Goal: Use online tool/utility: Utilize a website feature to perform a specific function

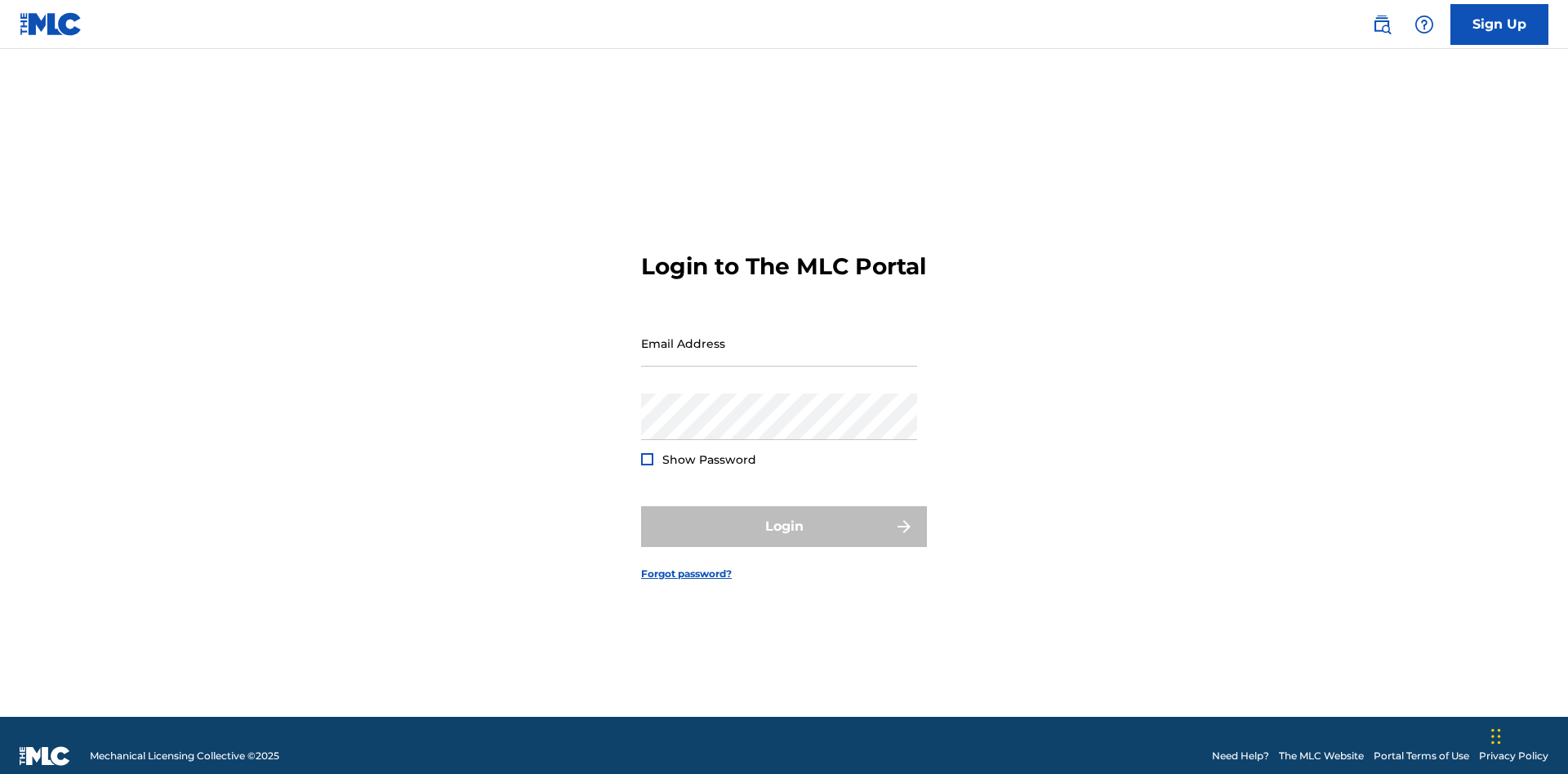
scroll to position [22, 0]
click at [779, 335] on input "Email Address" at bounding box center [780, 344] width 276 height 47
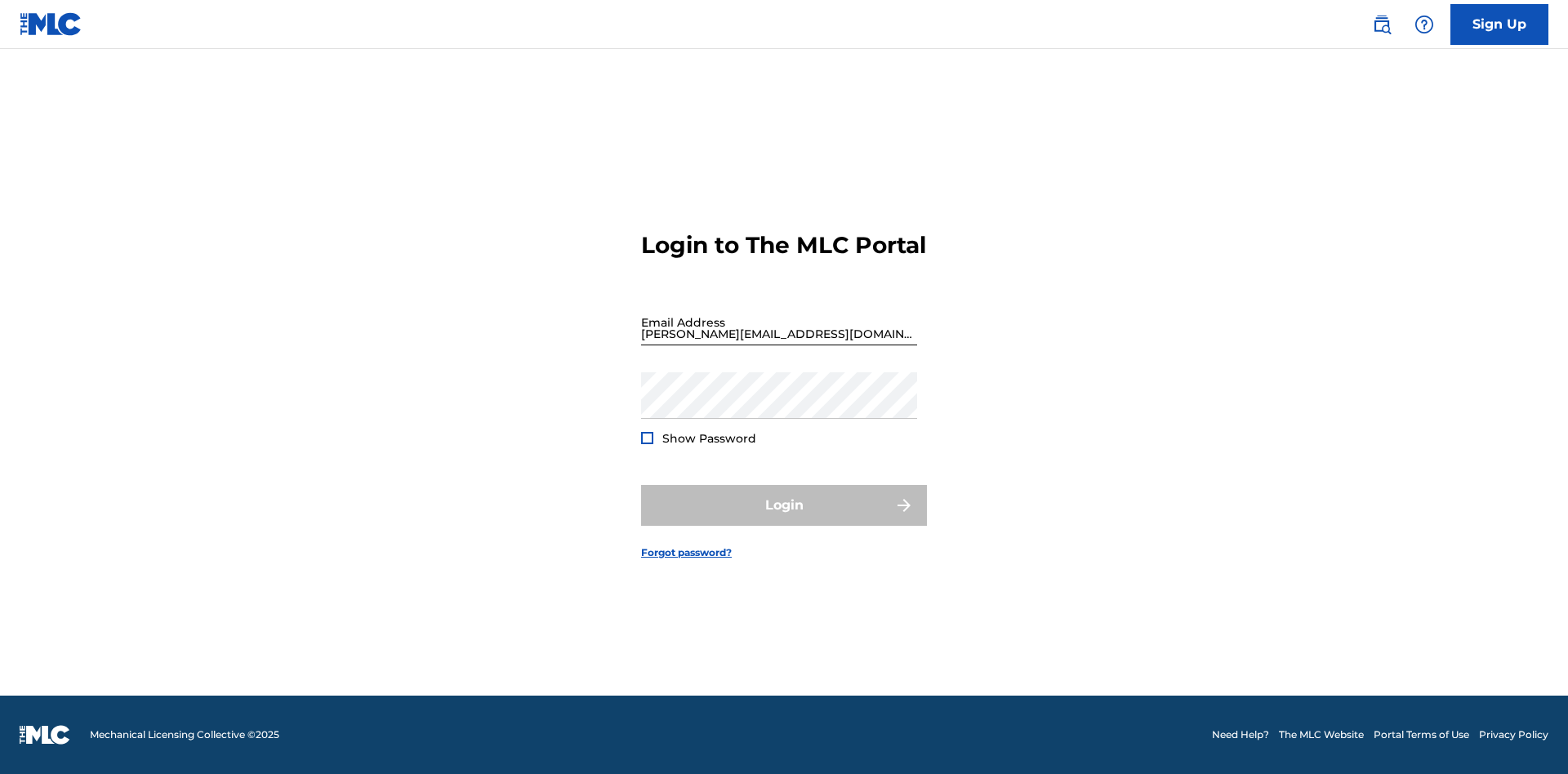
scroll to position [22, 0]
type input "[PERSON_NAME][EMAIL_ADDRESS][DOMAIN_NAME]"
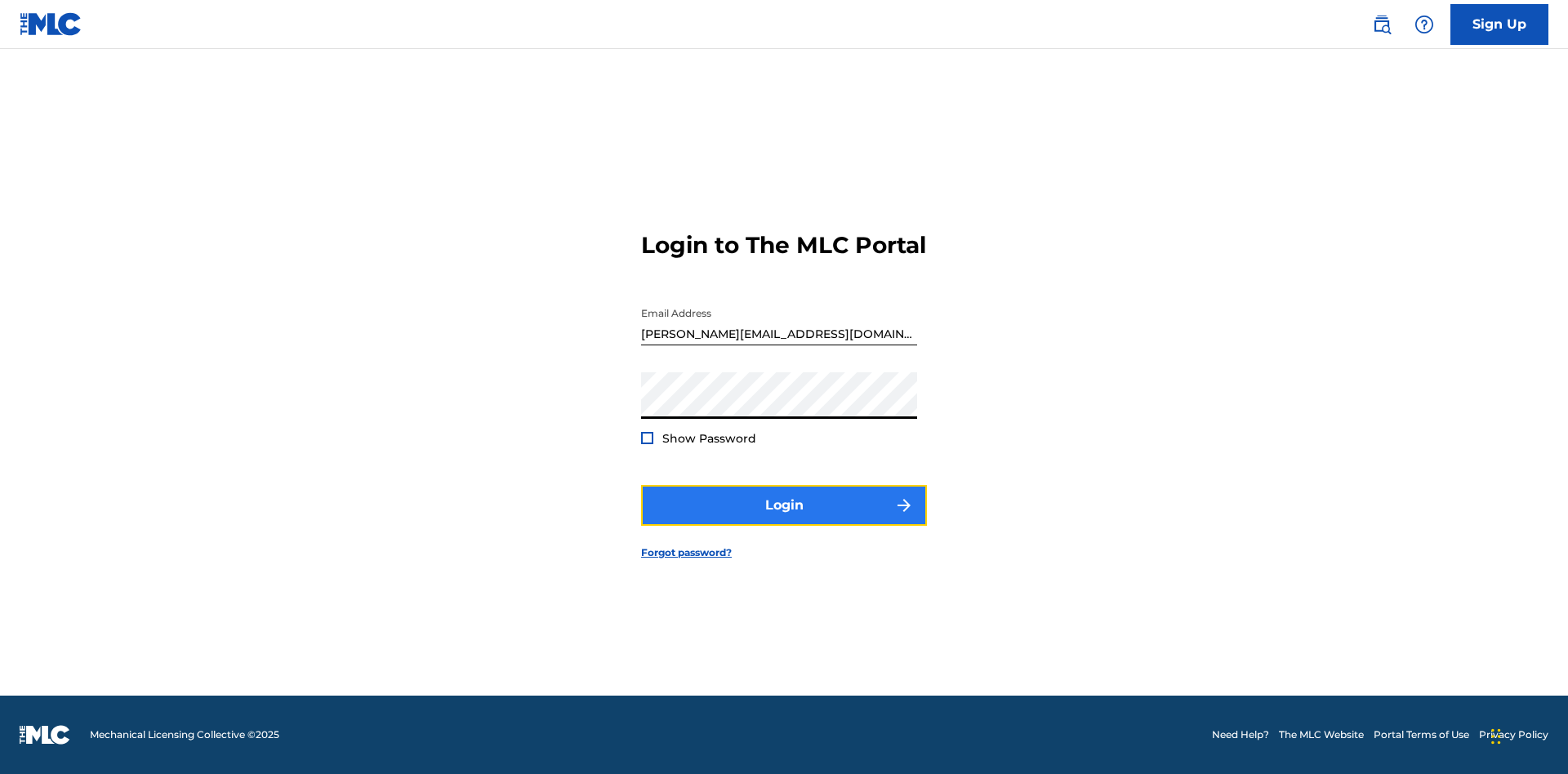
click at [784, 519] on button "Login" at bounding box center [784, 504] width 286 height 40
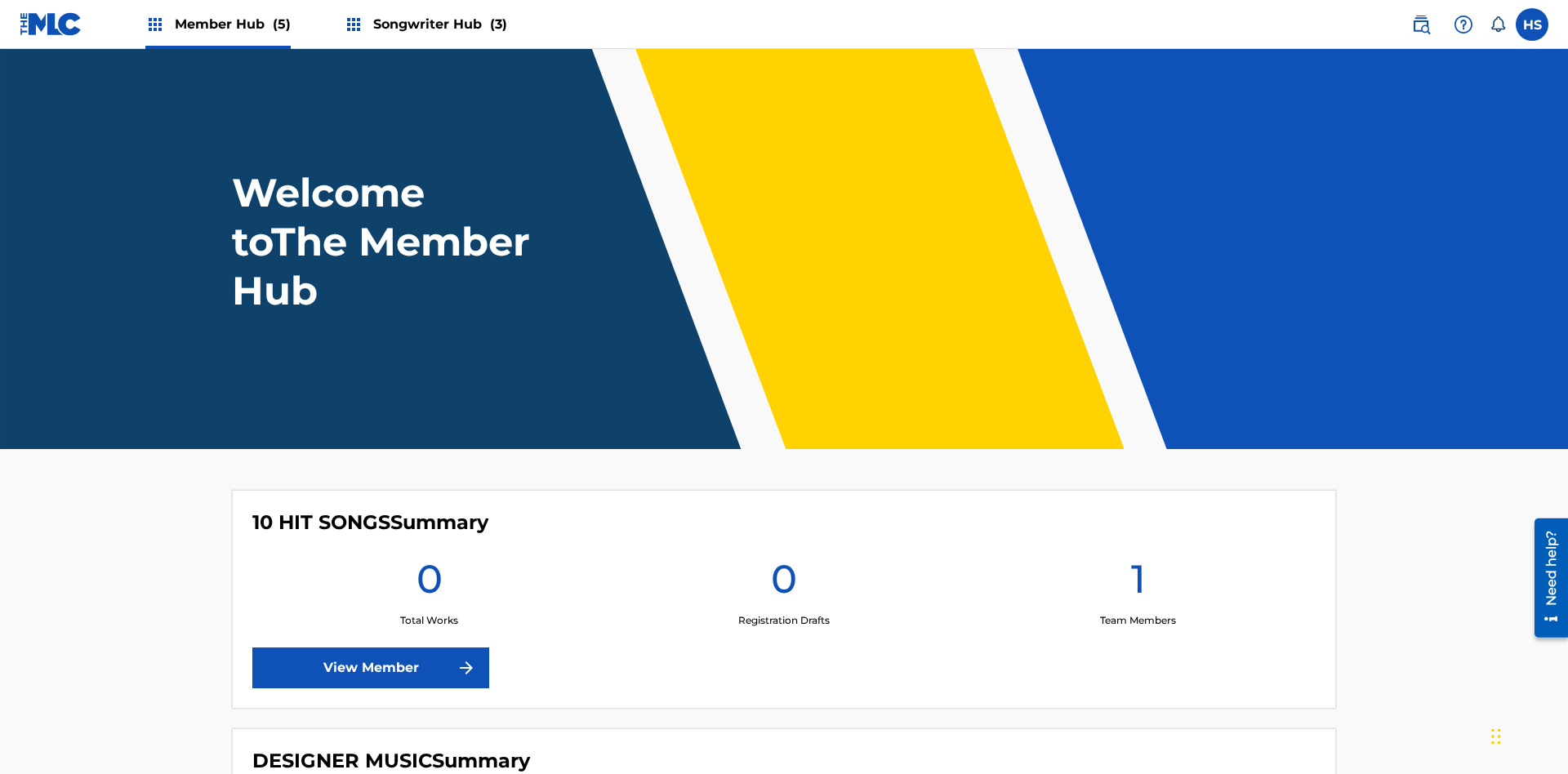
click at [438, 23] on span "Songwriter Hub (3)" at bounding box center [440, 24] width 134 height 19
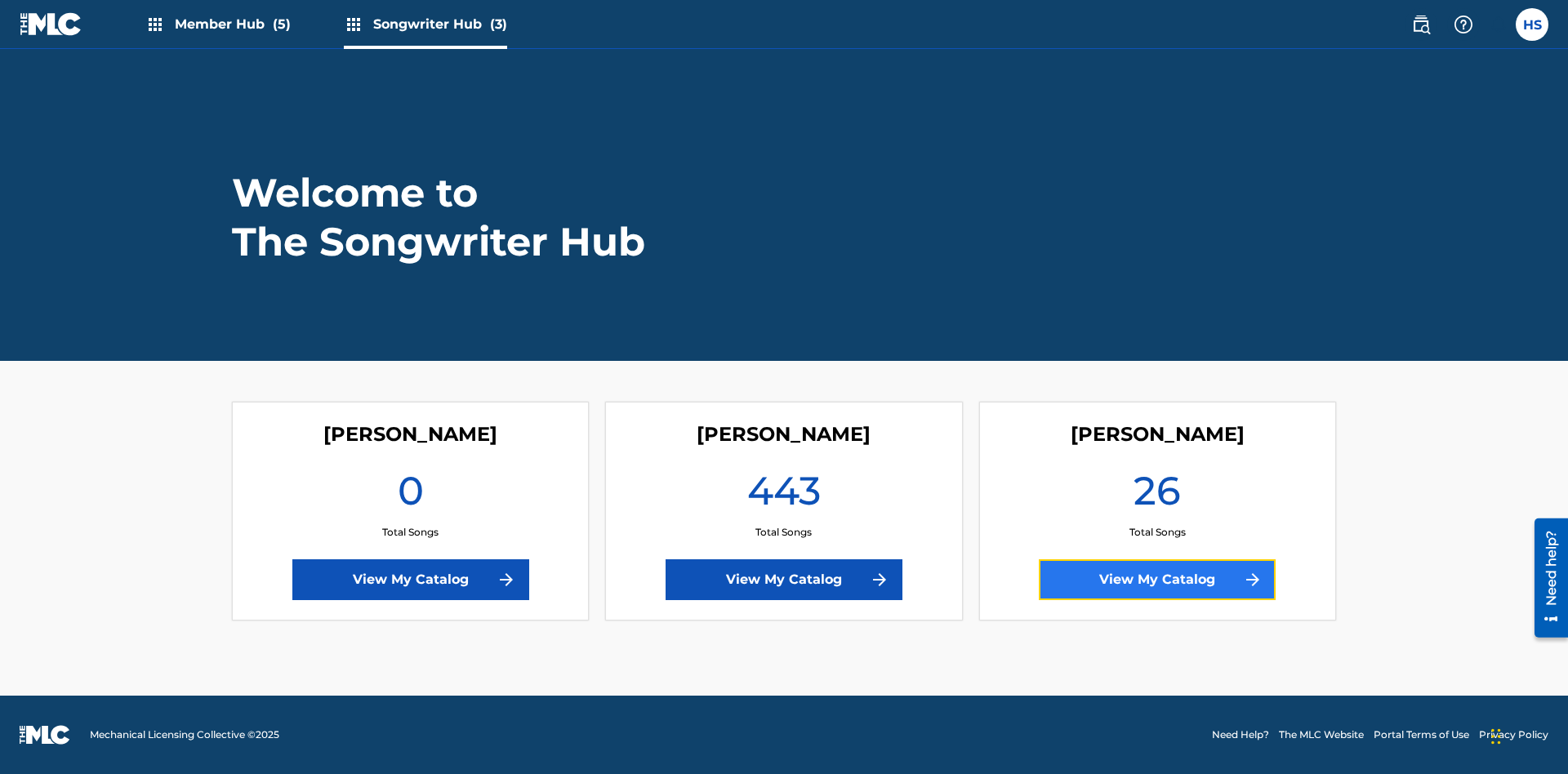
click at [1157, 580] on link "View My Catalog" at bounding box center [1157, 580] width 237 height 40
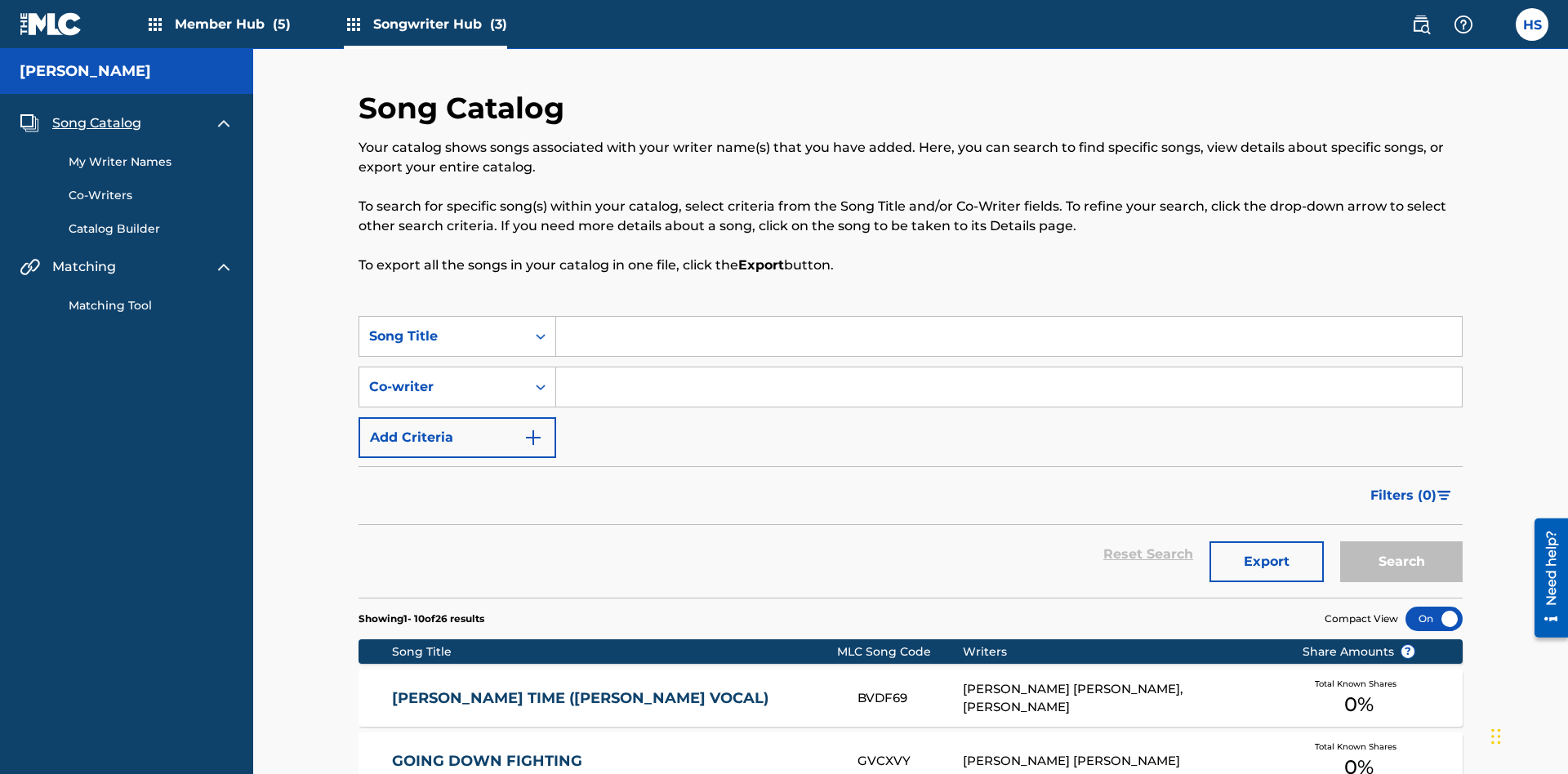
click at [151, 297] on link "Matching Tool" at bounding box center [151, 305] width 165 height 17
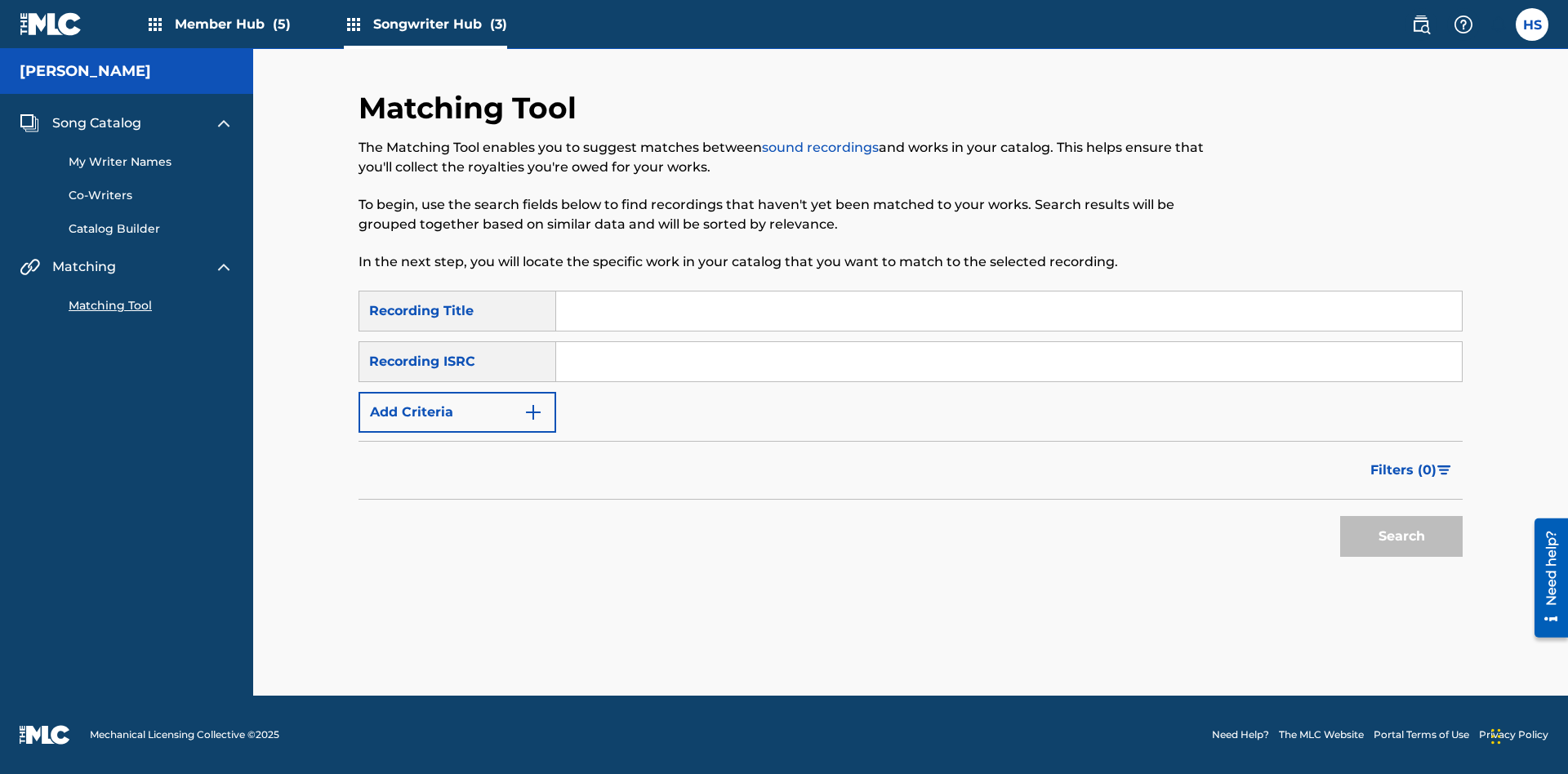
click at [1009, 311] on input "Search Form" at bounding box center [1009, 311] width 906 height 39
type input "The"
click at [1402, 536] on button "Search" at bounding box center [1402, 535] width 122 height 40
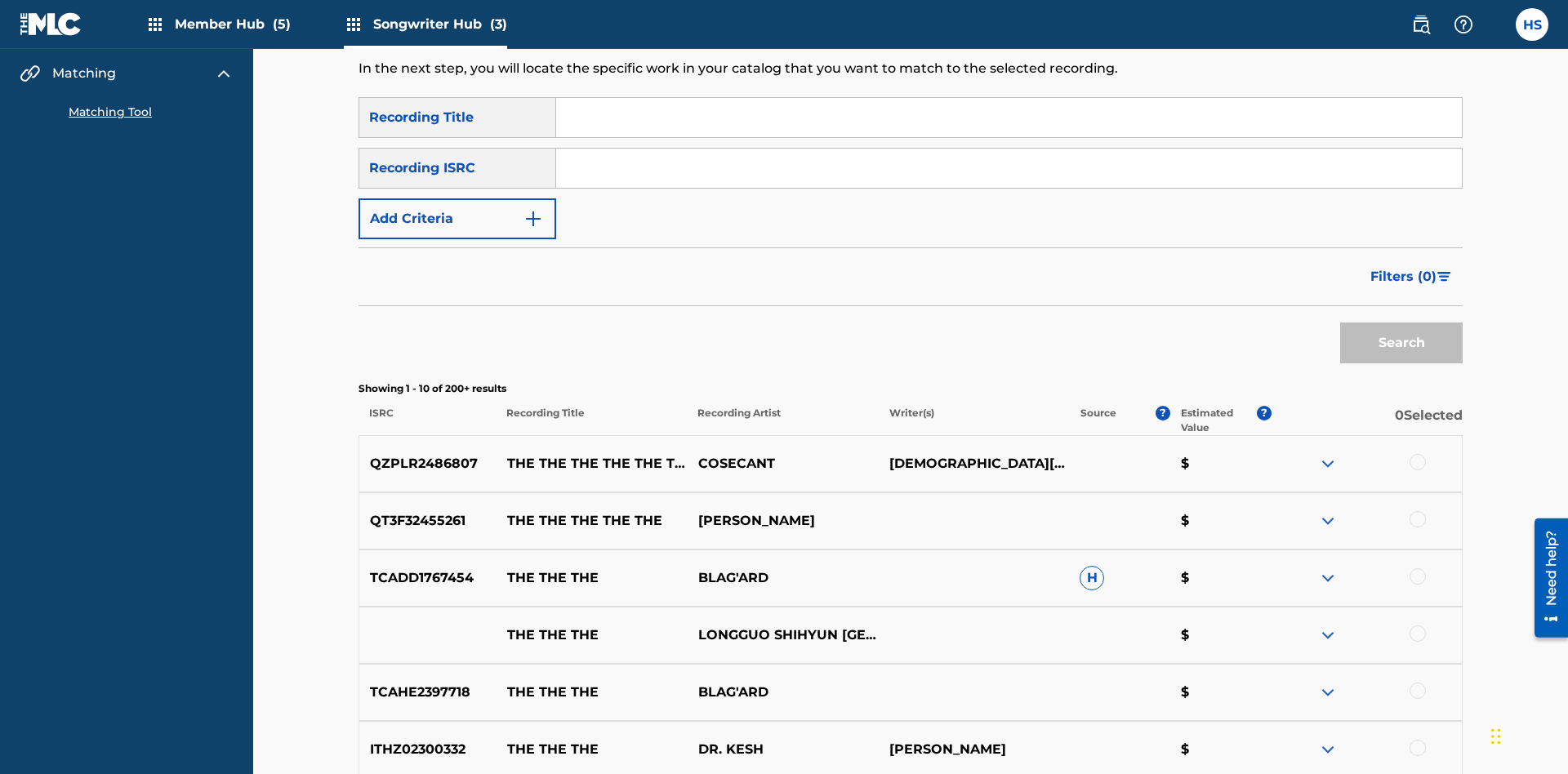
click at [1009, 148] on input "Search Form" at bounding box center [1009, 168] width 906 height 39
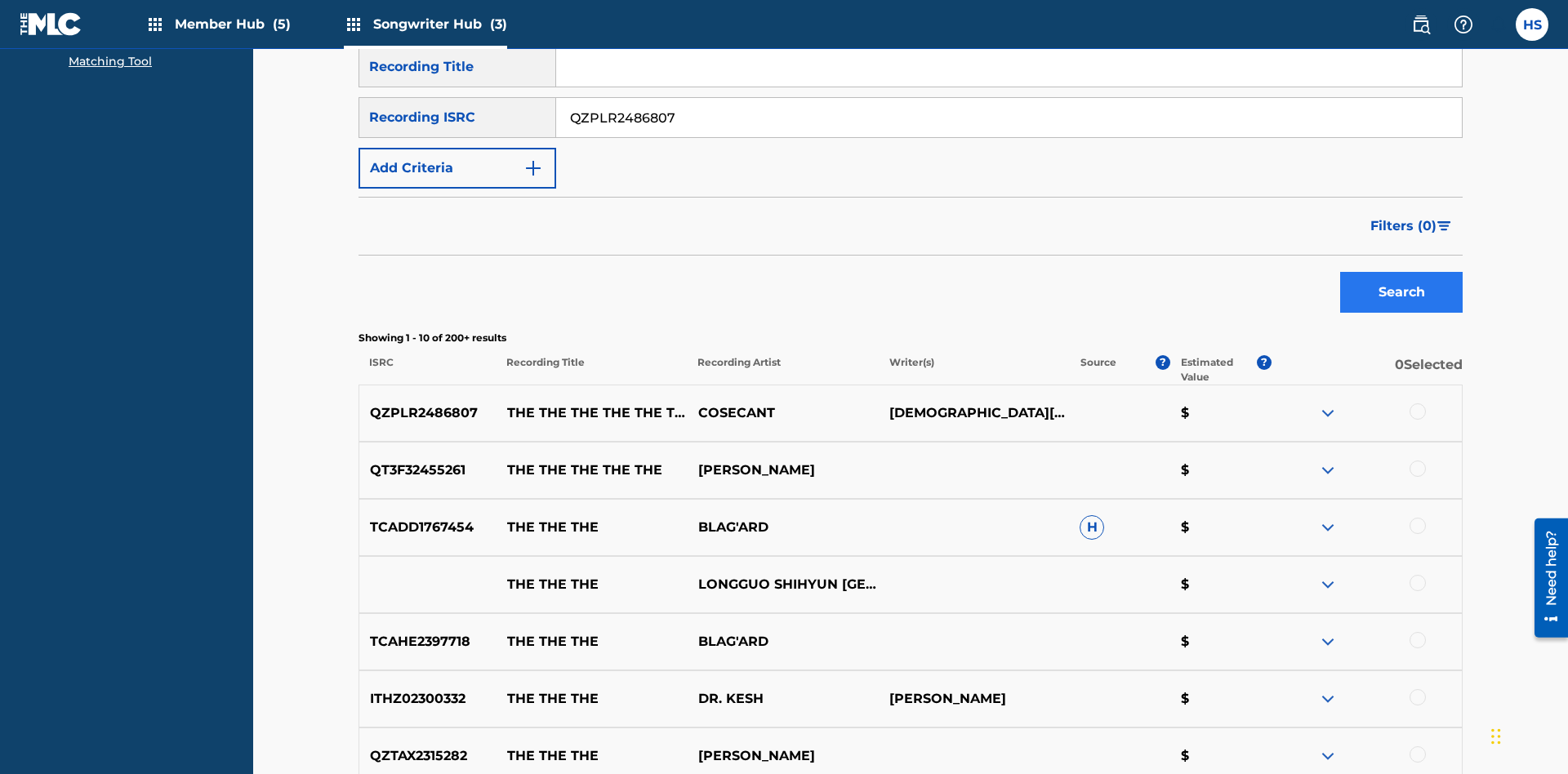
type input "QZPLR2486807"
click at [1402, 272] on button "Search" at bounding box center [1402, 292] width 122 height 40
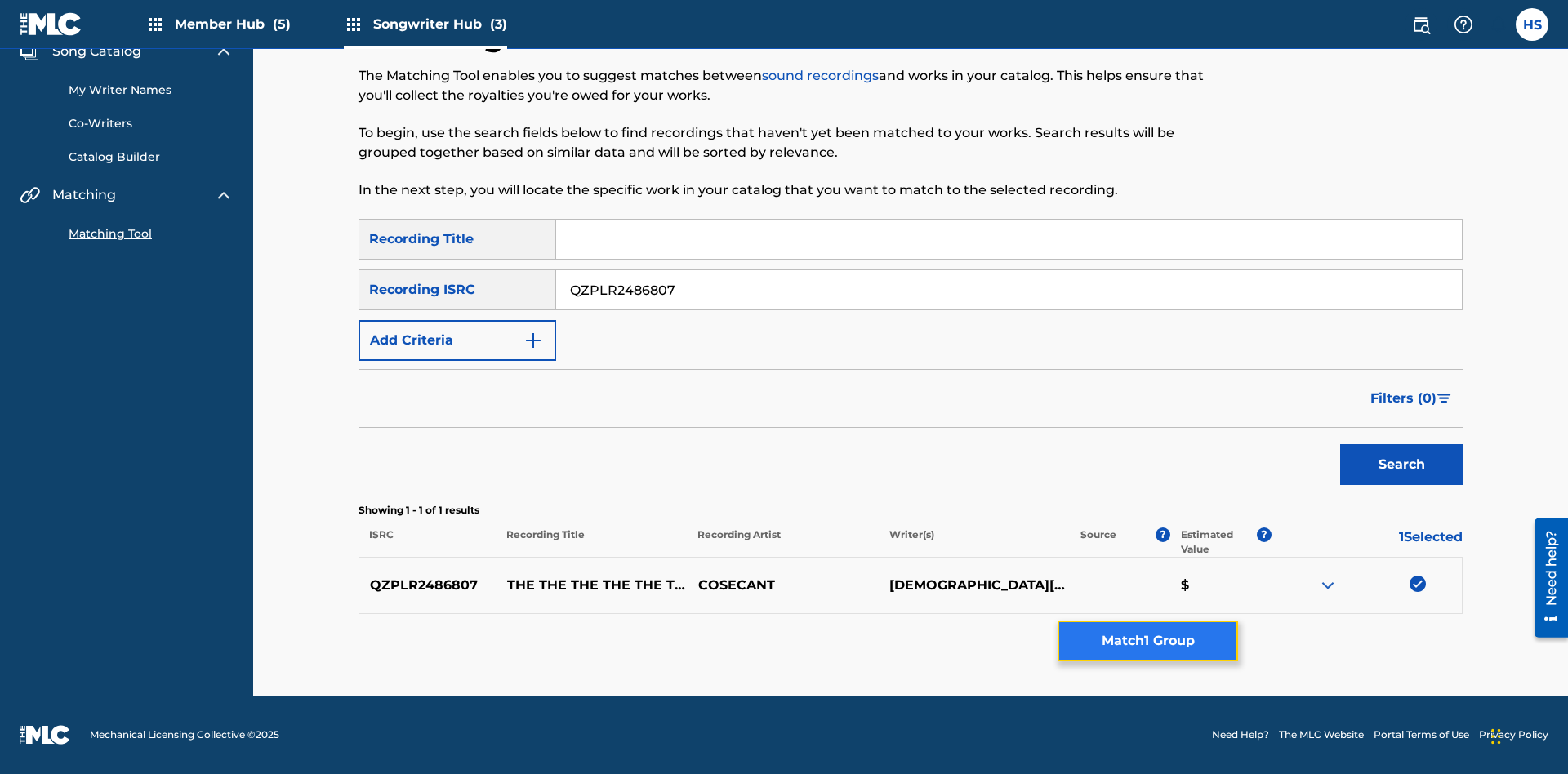
click at [1148, 642] on button "Match 1 Group" at bounding box center [1148, 641] width 180 height 40
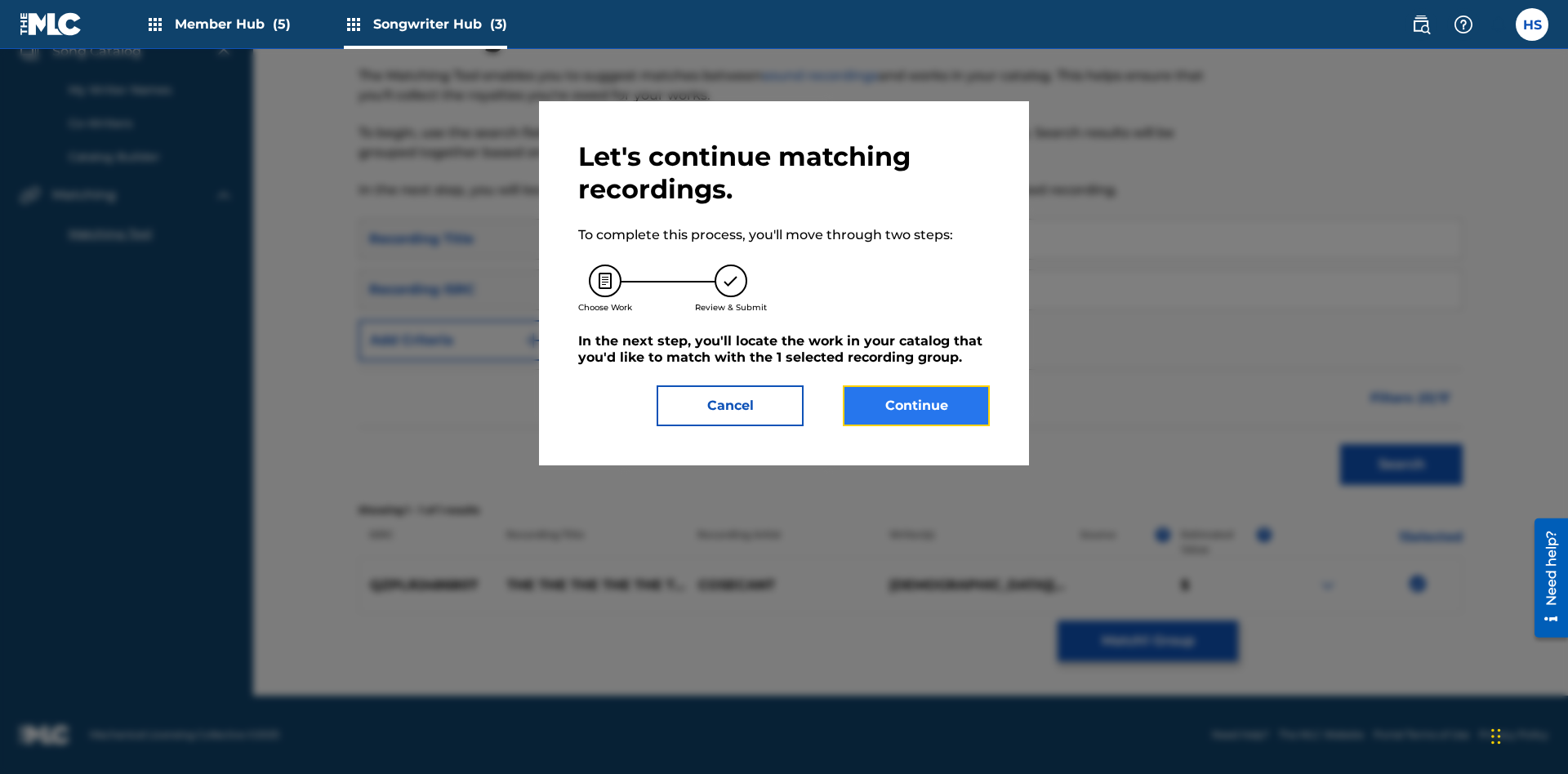
click at [917, 406] on button "Continue" at bounding box center [916, 405] width 147 height 40
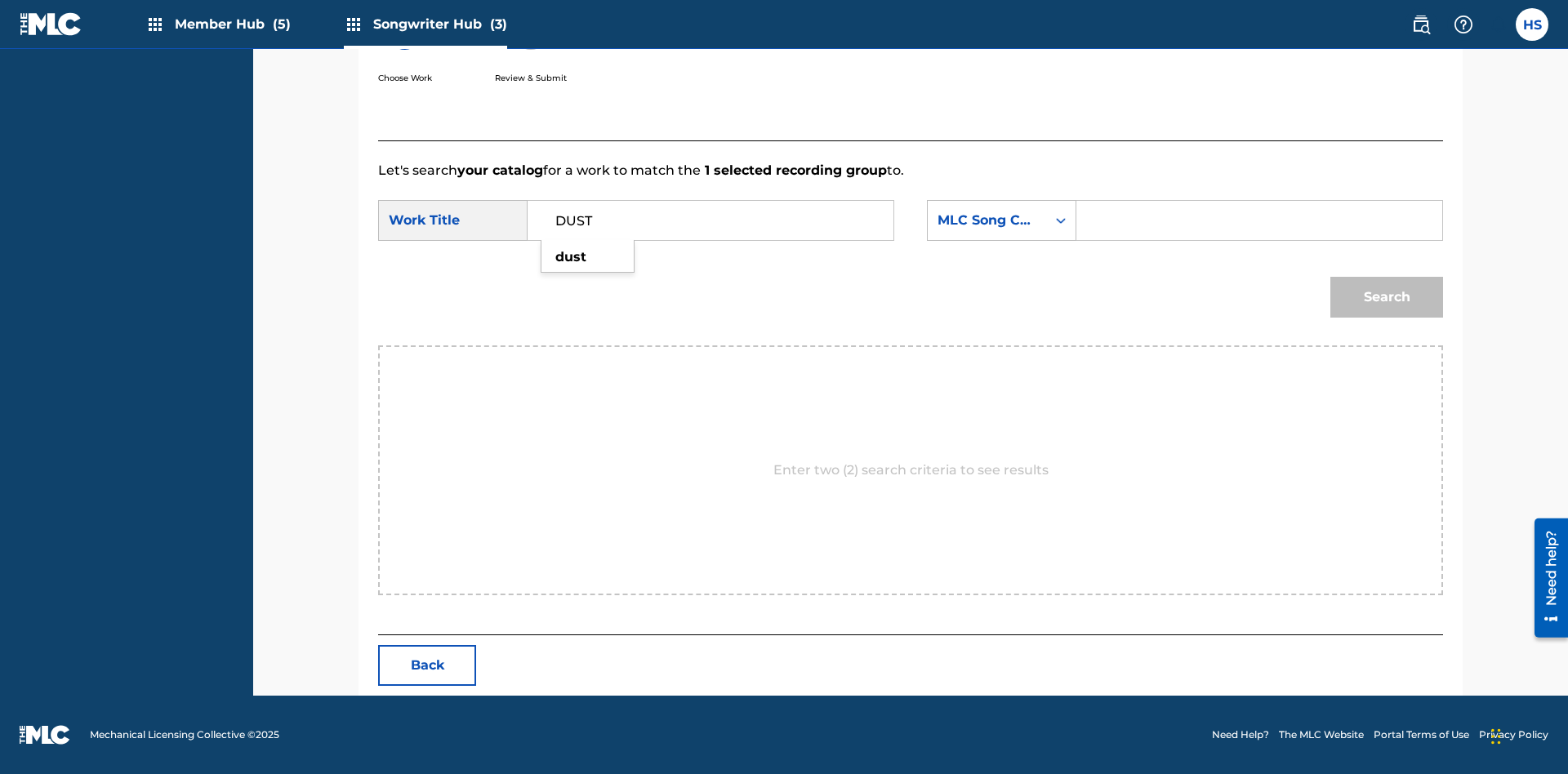
type input "DUST"
click at [1259, 221] on input "Search Form" at bounding box center [1260, 221] width 338 height 39
type input "DB2IBU"
click at [1387, 297] on button "Search" at bounding box center [1387, 297] width 113 height 40
